Goal: Task Accomplishment & Management: Manage account settings

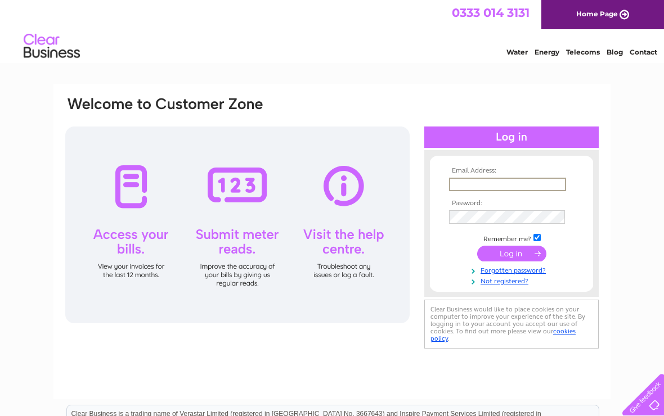
click at [636, 178] on div "Email Address: Password:" at bounding box center [332, 337] width 664 height 507
click at [511, 187] on input "text" at bounding box center [507, 184] width 116 height 12
type input "Thehopehubdenny@gmail.com"
click at [517, 259] on input "submit" at bounding box center [511, 254] width 69 height 16
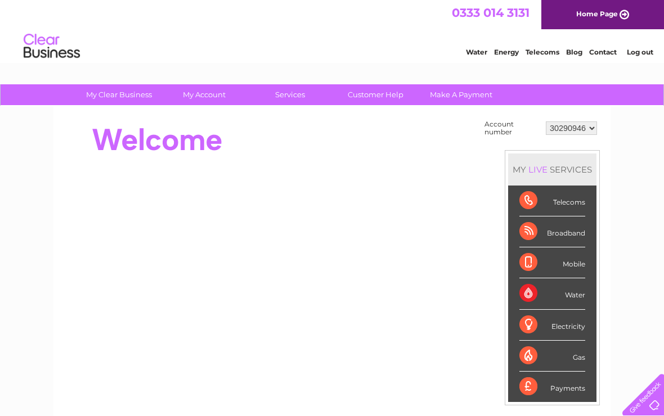
click at [585, 132] on select "30290946 30299832 30308983 30308984 30324978" at bounding box center [571, 127] width 51 height 13
select select "30299832"
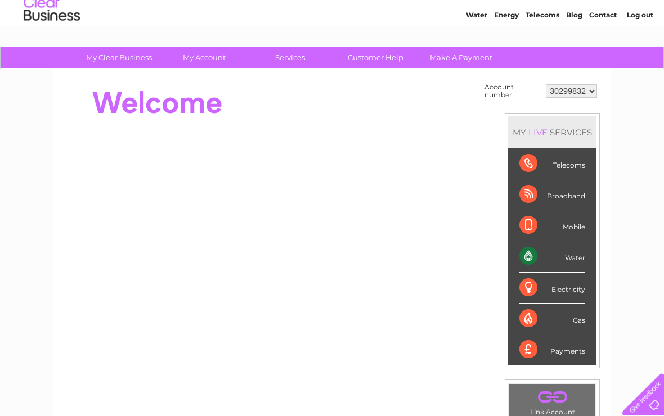
scroll to position [37, 0]
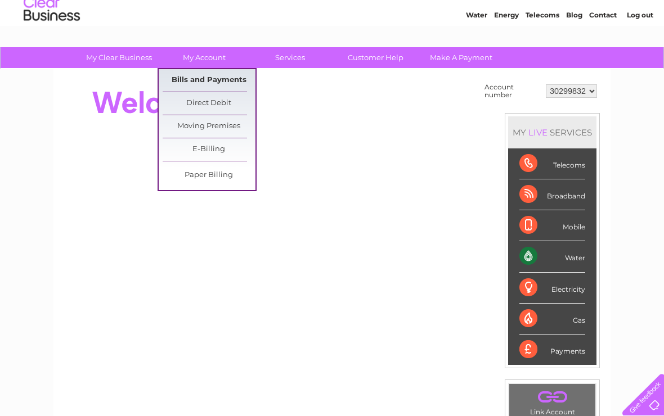
click at [242, 84] on link "Bills and Payments" at bounding box center [209, 80] width 93 height 22
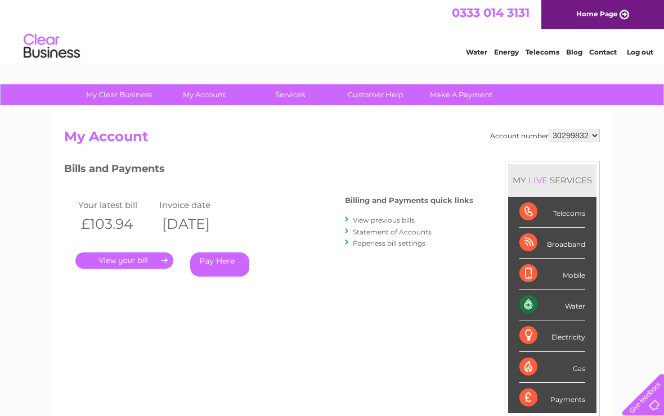
click at [157, 267] on link "." at bounding box center [124, 261] width 98 height 16
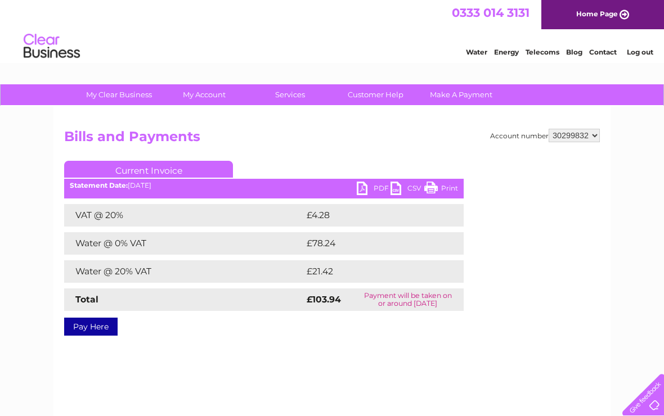
click at [589, 136] on select "30290946 30299832 30308983 30308984 30324978" at bounding box center [573, 135] width 51 height 13
select select "30308983"
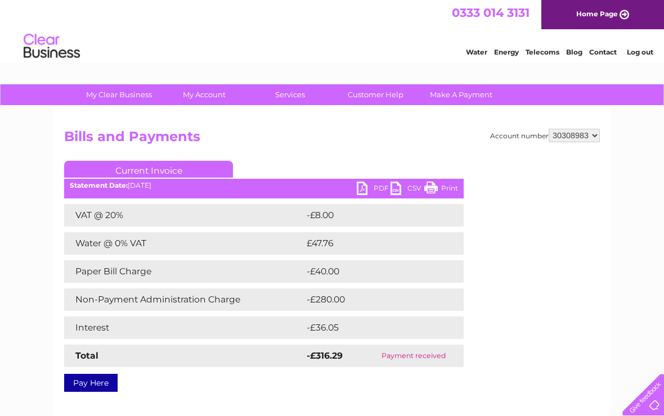
click at [362, 193] on link "PDF" at bounding box center [374, 190] width 34 height 16
click at [594, 139] on select "30290946 30299832 30308983 30308984 30324978" at bounding box center [573, 135] width 51 height 13
select select "30299832"
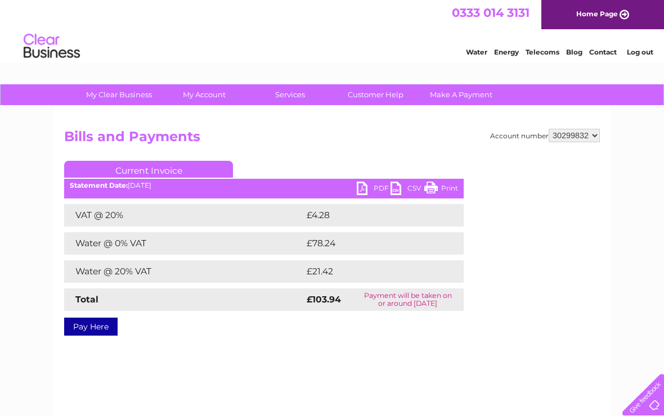
click at [360, 186] on link "PDF" at bounding box center [374, 190] width 34 height 16
click at [585, 136] on select "30290946 30299832 30308983 30308984 30324978" at bounding box center [573, 135] width 51 height 13
select select "30308984"
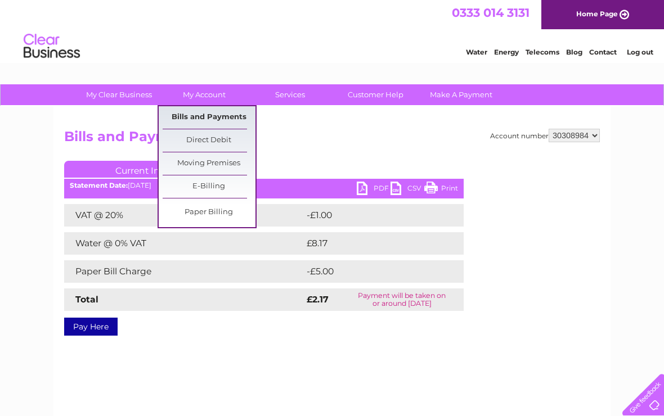
click at [235, 119] on link "Bills and Payments" at bounding box center [209, 117] width 93 height 22
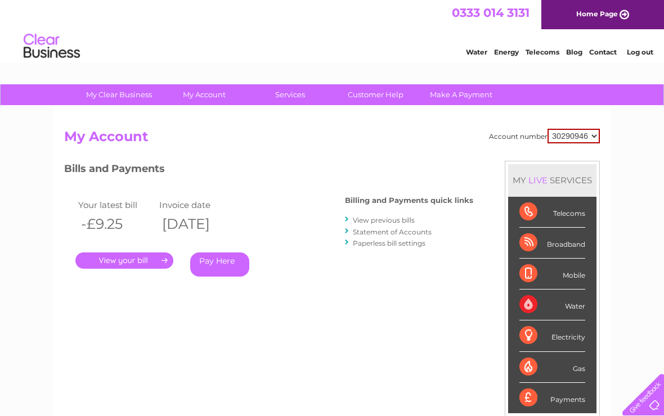
click at [134, 262] on link "." at bounding box center [124, 261] width 98 height 16
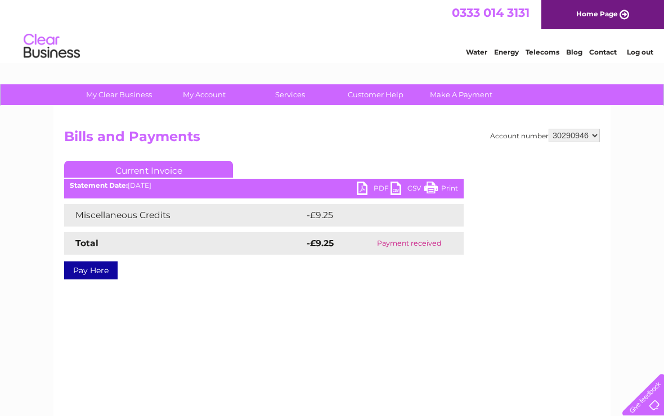
click at [593, 136] on select "30290946 30299832 30308983 30308984 30324978" at bounding box center [573, 135] width 51 height 13
select select "30308984"
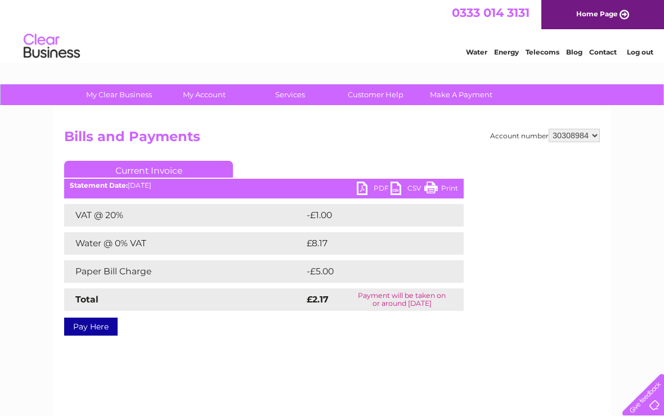
click at [103, 332] on link "Pay Here" at bounding box center [90, 327] width 53 height 18
click at [364, 192] on link "PDF" at bounding box center [374, 190] width 34 height 16
click at [589, 138] on select "30290946 30299832 30308983 30308984 30324978" at bounding box center [573, 135] width 51 height 13
select select "30324978"
click at [359, 194] on link "PDF" at bounding box center [374, 190] width 34 height 16
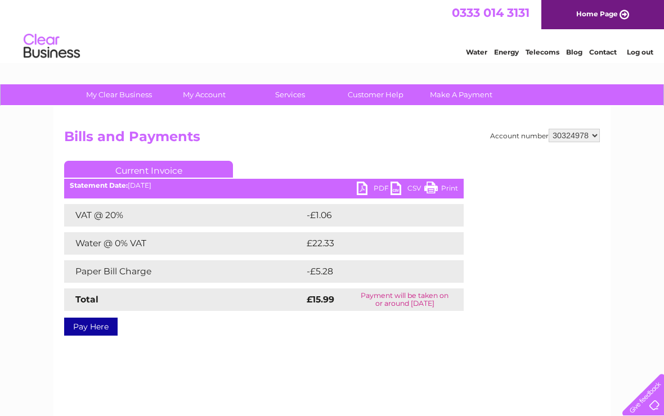
click at [589, 139] on select "30290946 30299832 30308983 30308984 30324978" at bounding box center [573, 135] width 51 height 13
select select "30299832"
click at [365, 193] on link "PDF" at bounding box center [374, 190] width 34 height 16
click at [593, 136] on select "30290946 30299832 30308983 30308984 30324978" at bounding box center [573, 135] width 51 height 13
select select "30308984"
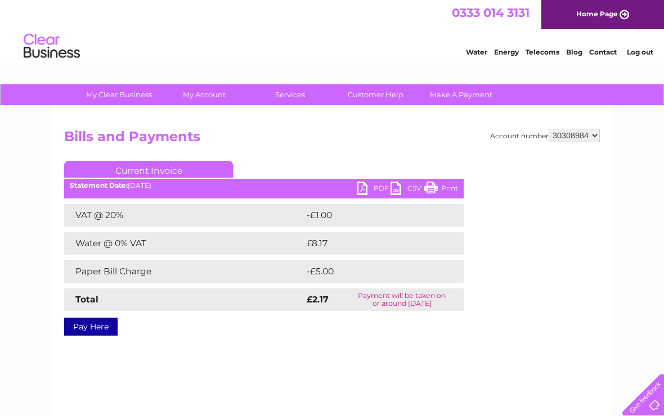
click at [589, 139] on select "30290946 30299832 30308983 30308984 30324978" at bounding box center [573, 135] width 51 height 13
select select "30308983"
click at [590, 138] on select "30290946 30299832 30308983 30308984 30324978" at bounding box center [573, 135] width 51 height 13
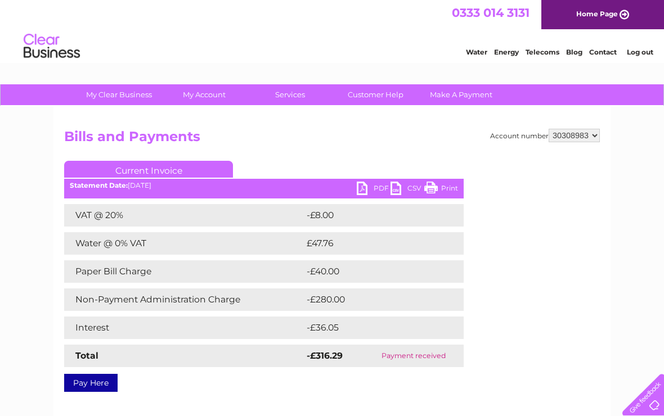
click at [594, 139] on select "30290946 30299832 30308983 30308984 30324978" at bounding box center [573, 135] width 51 height 13
select select "30324978"
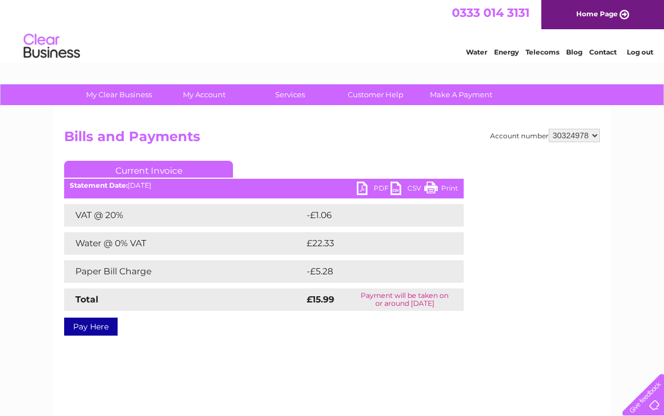
click at [592, 140] on select "30290946 30299832 30308983 30308984 30324978" at bounding box center [573, 135] width 51 height 13
select select "30308984"
click at [590, 136] on select "30290946 30299832 30308983 30308984 30324978" at bounding box center [573, 135] width 51 height 13
click at [367, 191] on link "PDF" at bounding box center [374, 190] width 34 height 16
click at [588, 139] on select "30290946 30299832 30308983 30308984 30324978" at bounding box center [573, 135] width 51 height 13
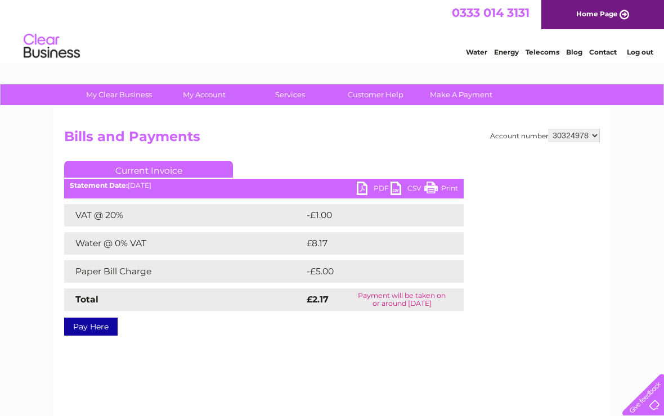
select select "30308984"
click at [591, 138] on select "30290946 30299832 30308983 30308984 30324978" at bounding box center [573, 135] width 51 height 13
select select "30324978"
click at [364, 188] on link "PDF" at bounding box center [374, 190] width 34 height 16
